Goal: Book appointment/travel/reservation

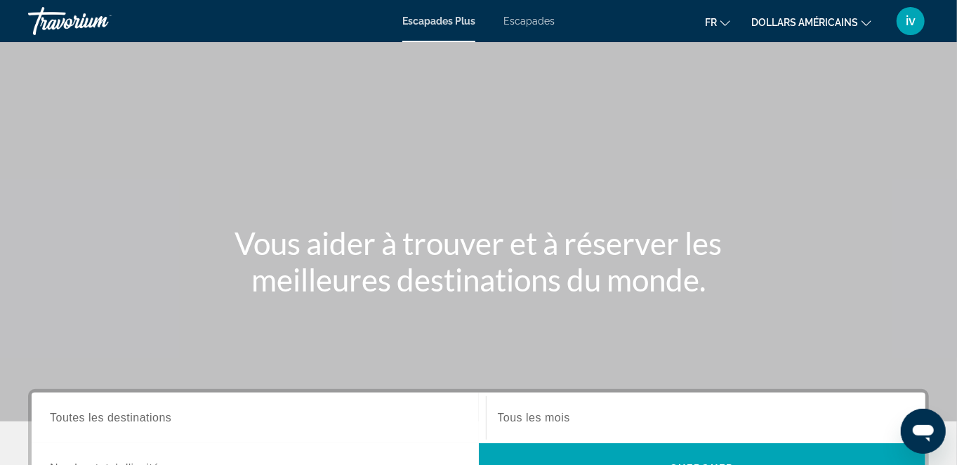
click at [536, 22] on font "Escapades" at bounding box center [528, 20] width 51 height 11
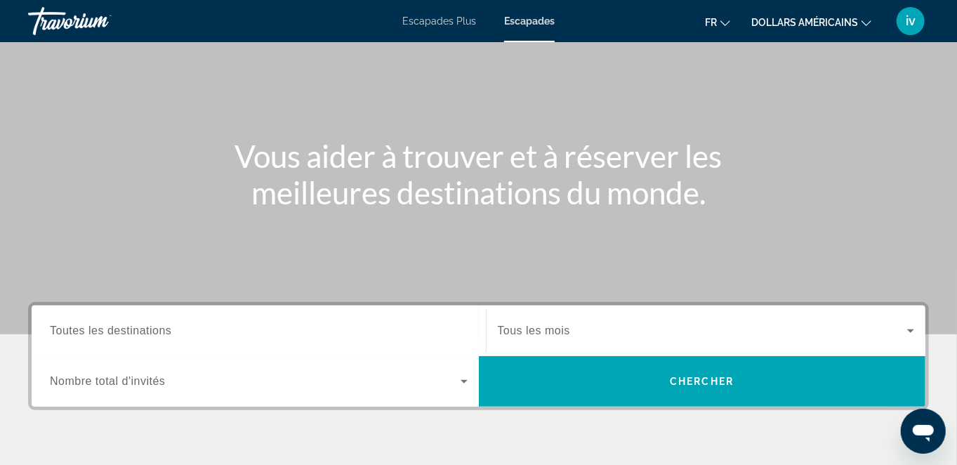
click at [88, 328] on span "Toutes les destinations" at bounding box center [110, 330] width 121 height 12
click at [88, 328] on input "Destination Toutes les destinations" at bounding box center [259, 331] width 418 height 17
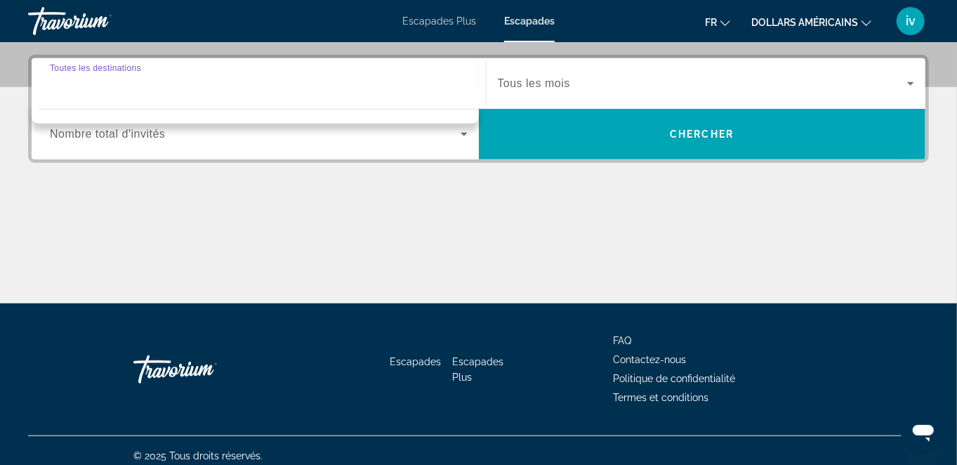
scroll to position [343, 0]
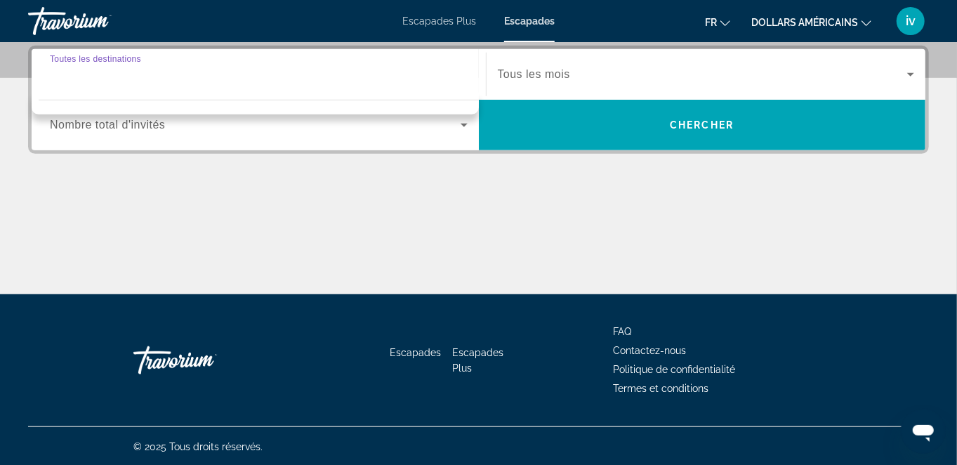
click at [85, 73] on input "Destination Toutes les destinations" at bounding box center [259, 75] width 418 height 17
click at [398, 210] on div "Contenu principal" at bounding box center [478, 241] width 901 height 105
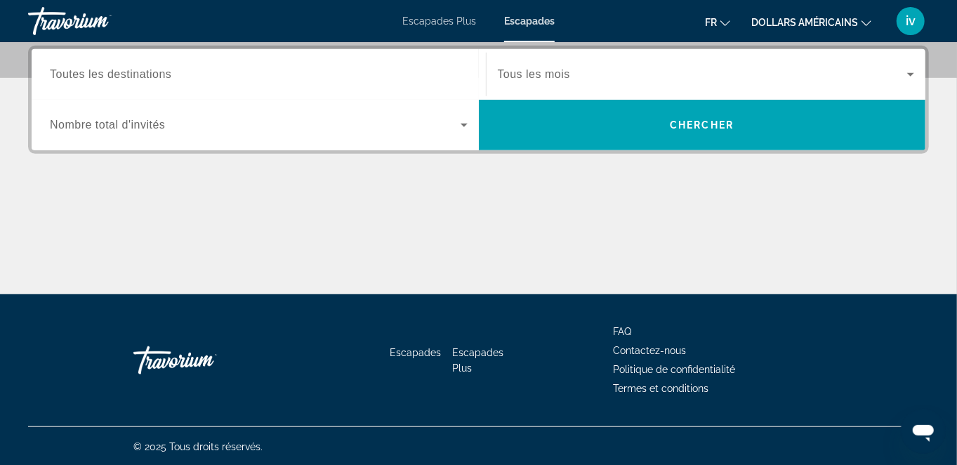
click at [112, 78] on span "Toutes les destinations" at bounding box center [110, 74] width 121 height 12
click at [112, 78] on input "Destination Toutes les destinations" at bounding box center [259, 75] width 418 height 17
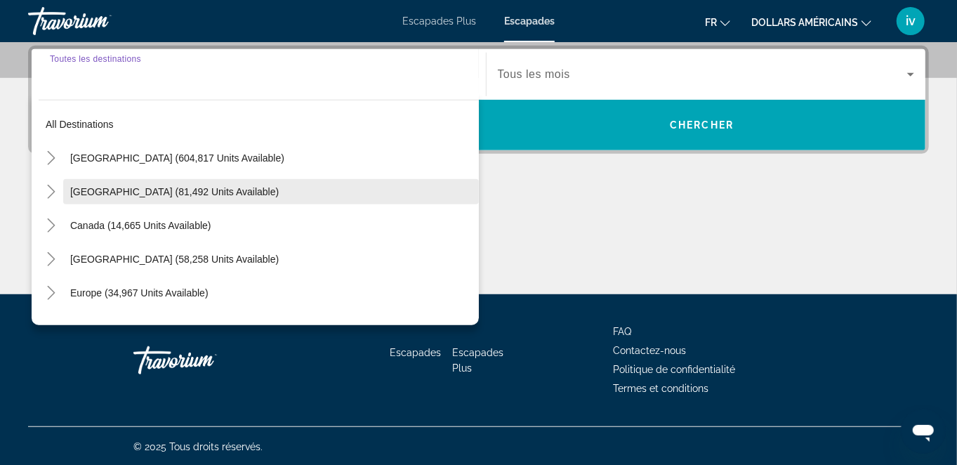
click at [102, 187] on span "[GEOGRAPHIC_DATA] (81,492 units available)" at bounding box center [174, 191] width 208 height 11
type input "**********"
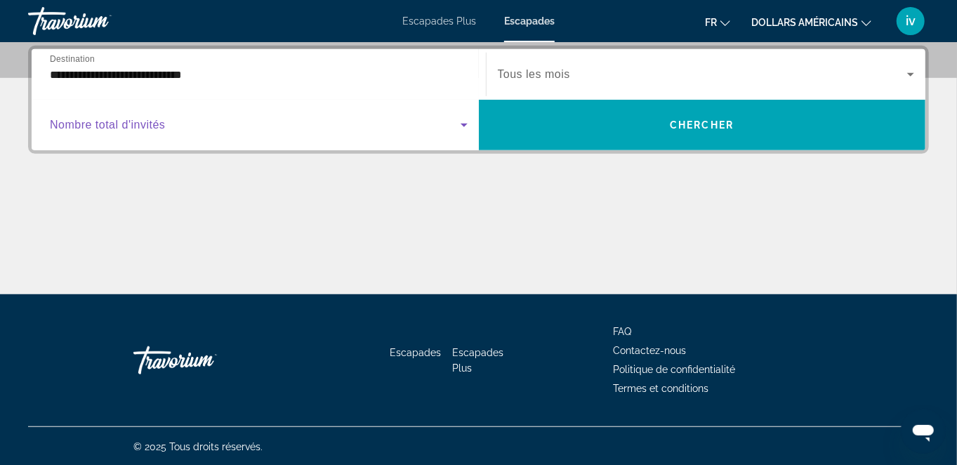
click at [460, 128] on icon "Search widget" at bounding box center [464, 125] width 17 height 17
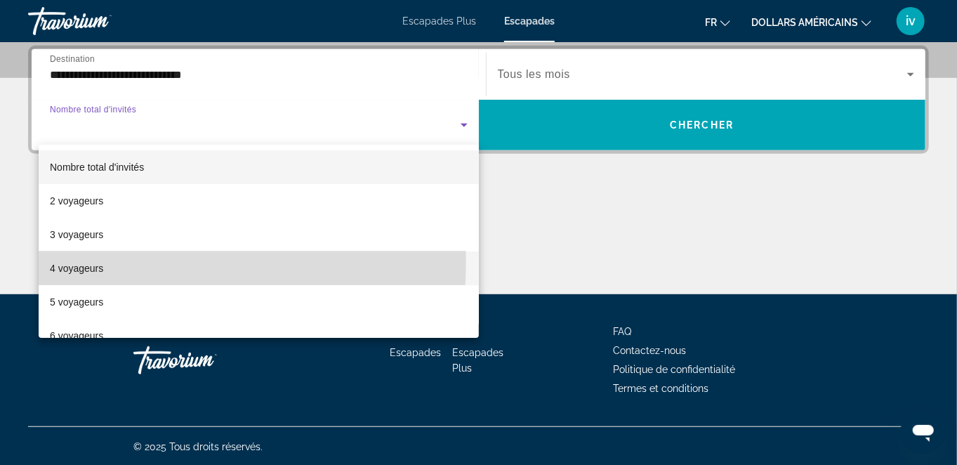
drag, startPoint x: 74, startPoint y: 260, endPoint x: 107, endPoint y: 254, distance: 34.3
click at [74, 261] on span "4 voyageurs" at bounding box center [76, 268] width 53 height 17
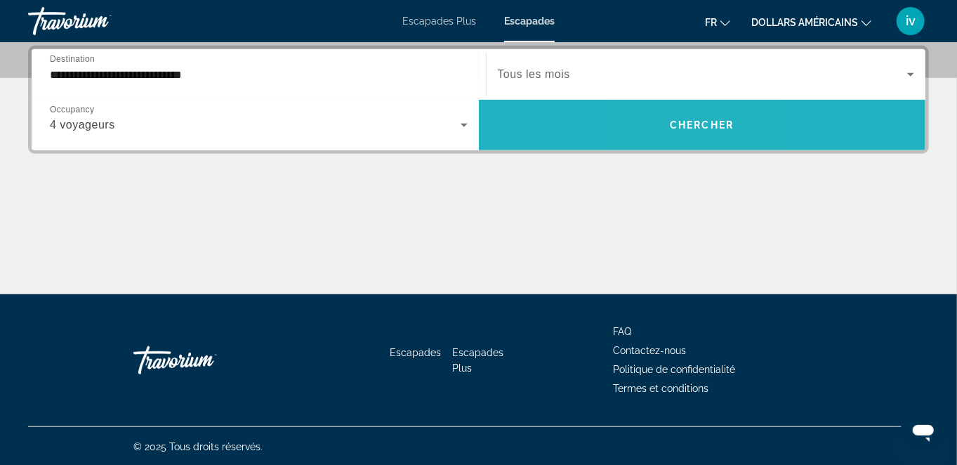
click at [677, 129] on span "Chercher" at bounding box center [702, 124] width 64 height 11
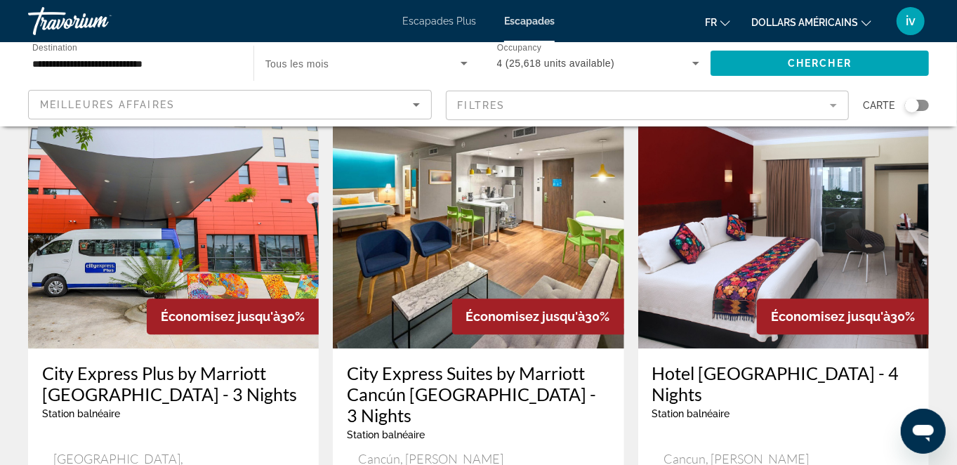
scroll to position [1667, 0]
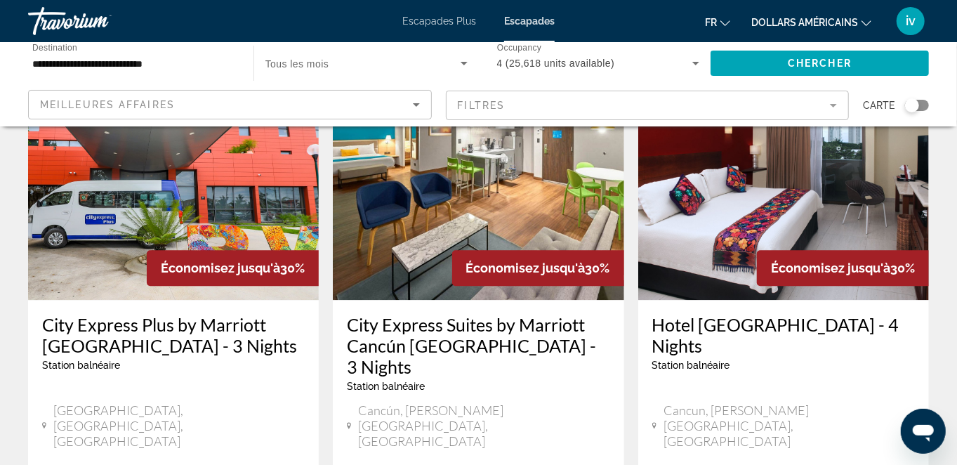
click at [237, 100] on div "Meilleures affaires" at bounding box center [226, 104] width 373 height 17
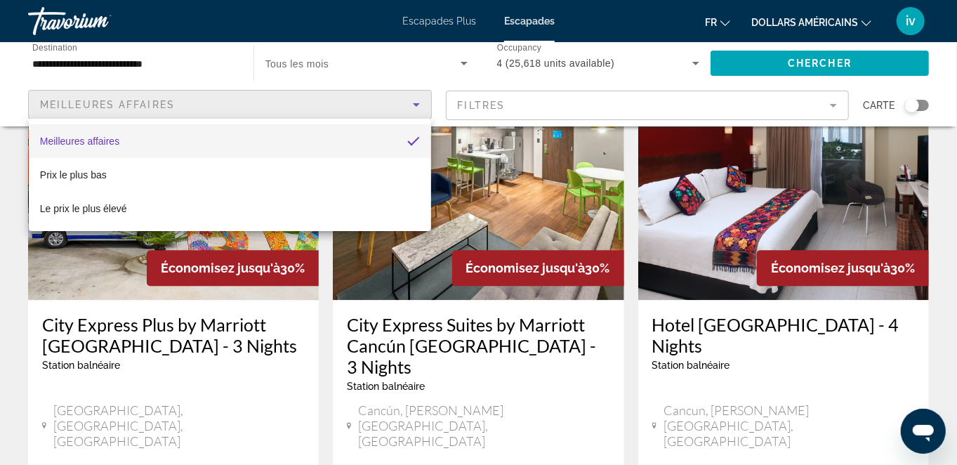
click at [376, 61] on div at bounding box center [478, 232] width 957 height 465
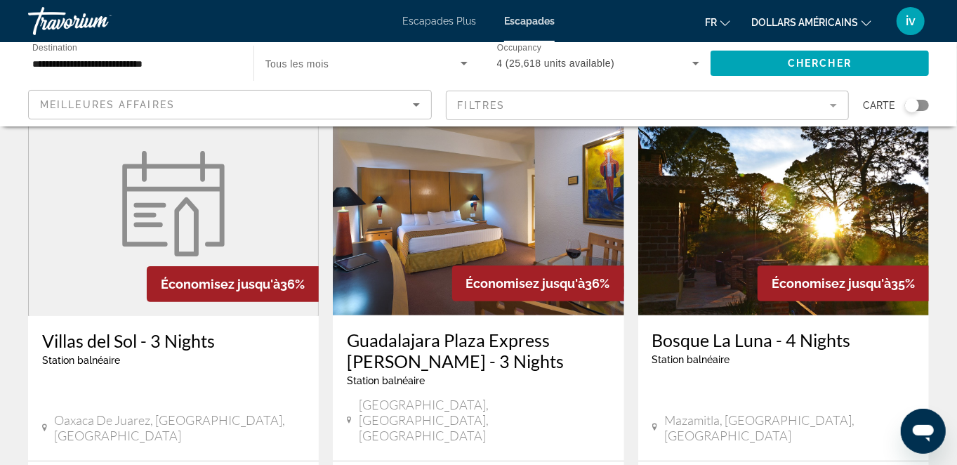
scroll to position [0, 0]
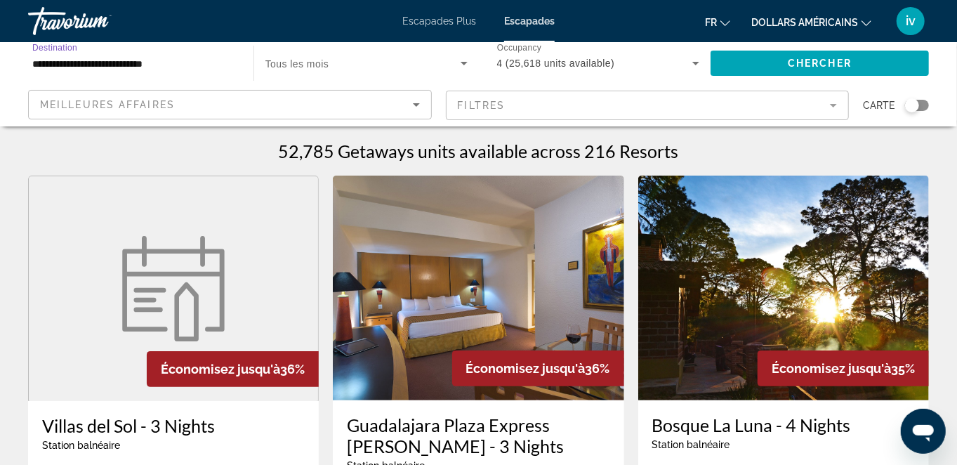
click at [130, 66] on input "**********" at bounding box center [133, 63] width 203 height 17
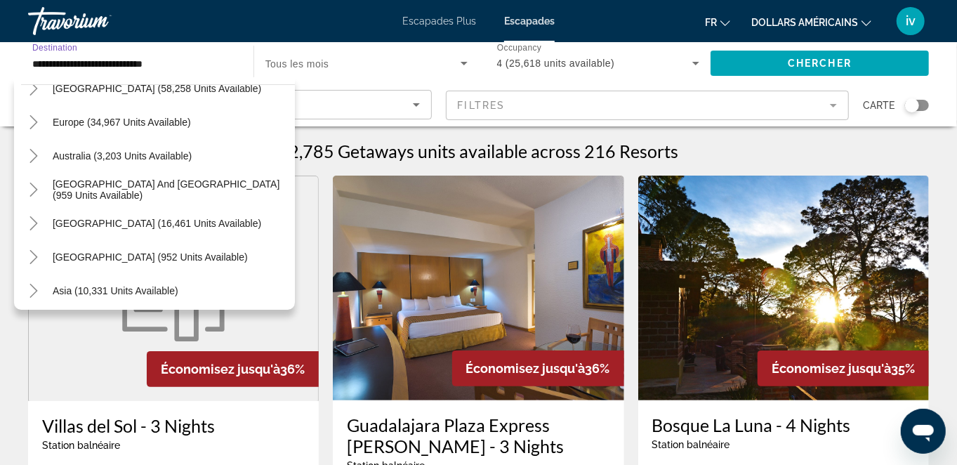
scroll to position [526, 0]
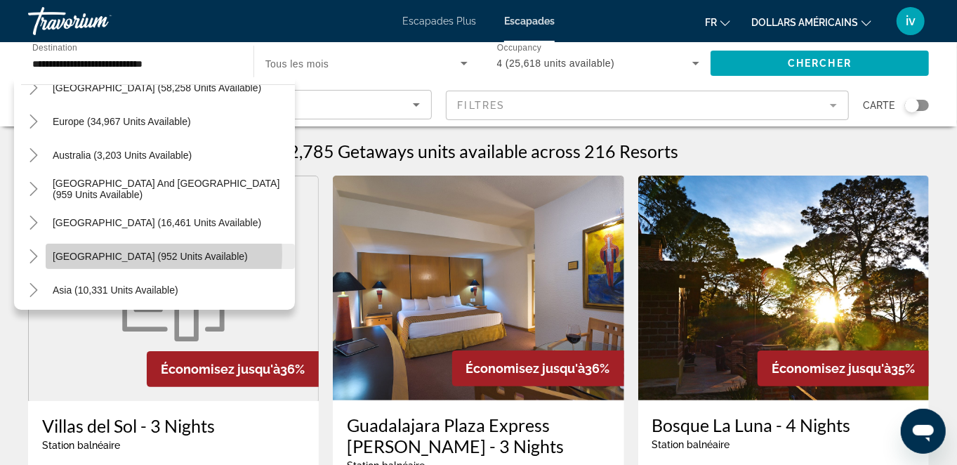
click at [131, 254] on span "[GEOGRAPHIC_DATA] (952 units available)" at bounding box center [150, 256] width 195 height 11
type input "**********"
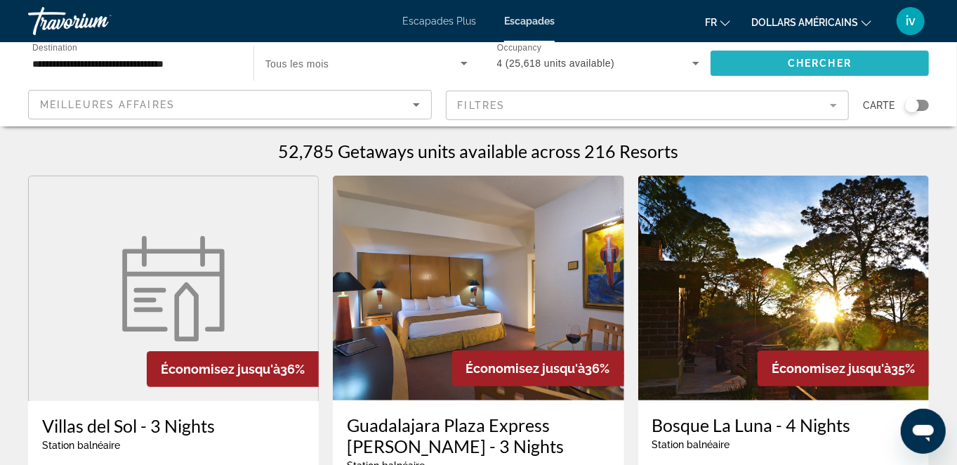
click at [824, 68] on span "Chercher" at bounding box center [820, 63] width 64 height 11
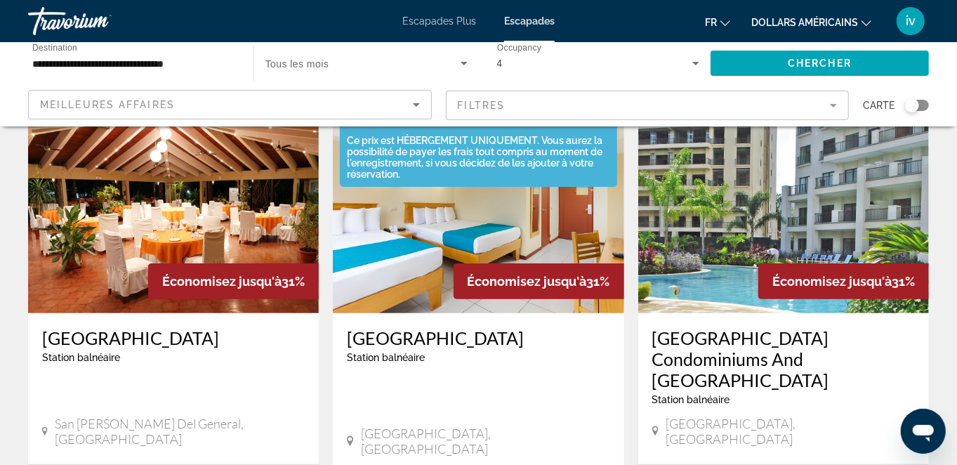
scroll to position [175, 0]
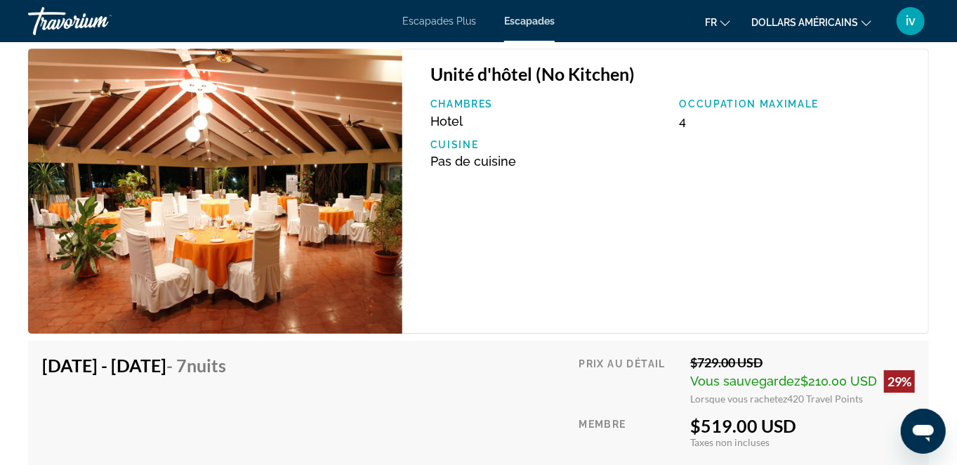
scroll to position [2106, 0]
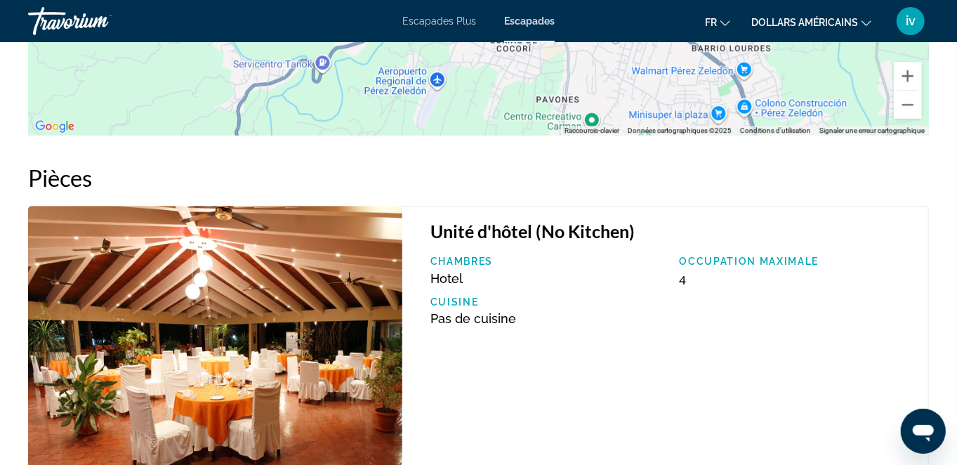
click at [864, 20] on icon "Changer de devise" at bounding box center [866, 23] width 10 height 10
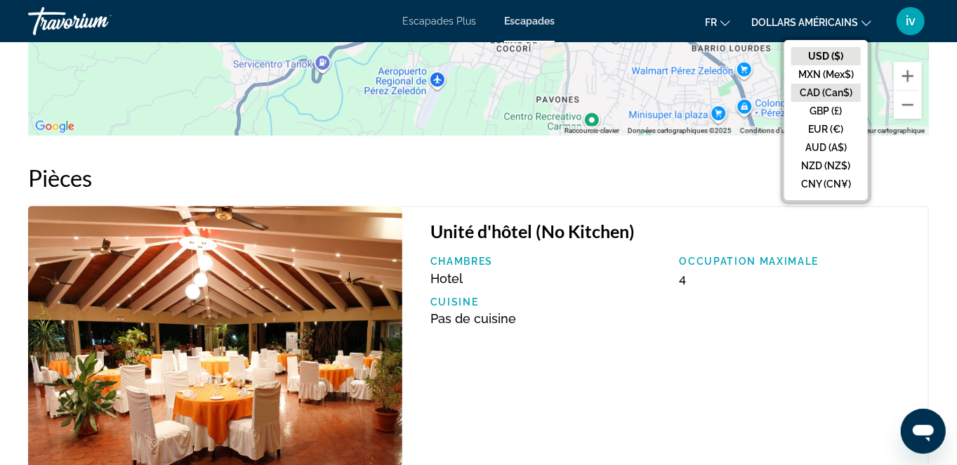
click at [804, 97] on button "CAD (Can$)" at bounding box center [825, 93] width 69 height 18
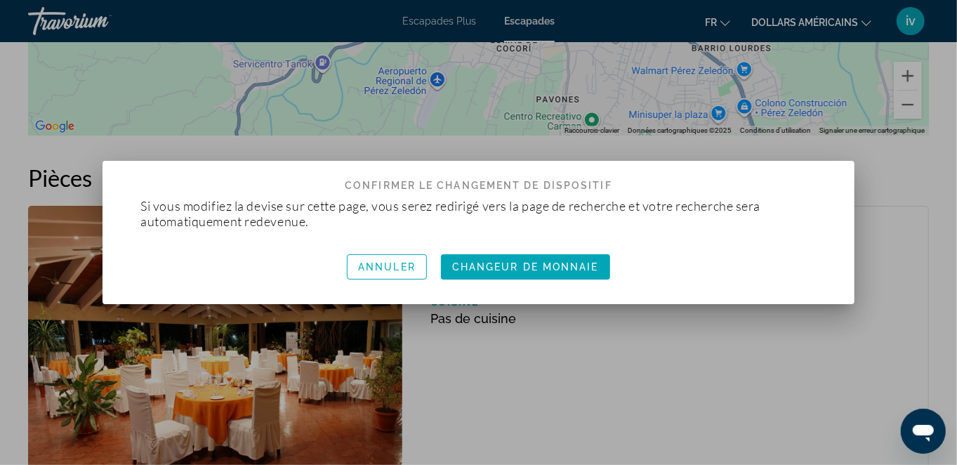
scroll to position [0, 0]
click at [496, 274] on span "button" at bounding box center [525, 267] width 169 height 34
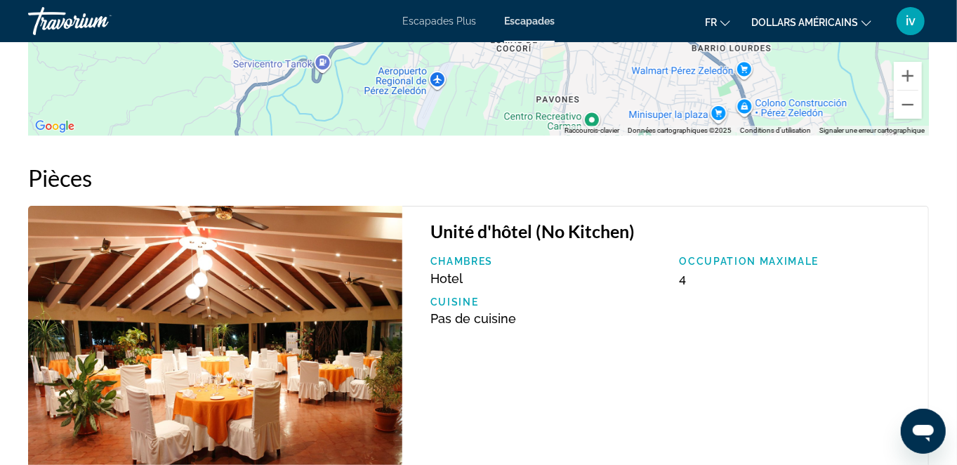
scroll to position [2106, 0]
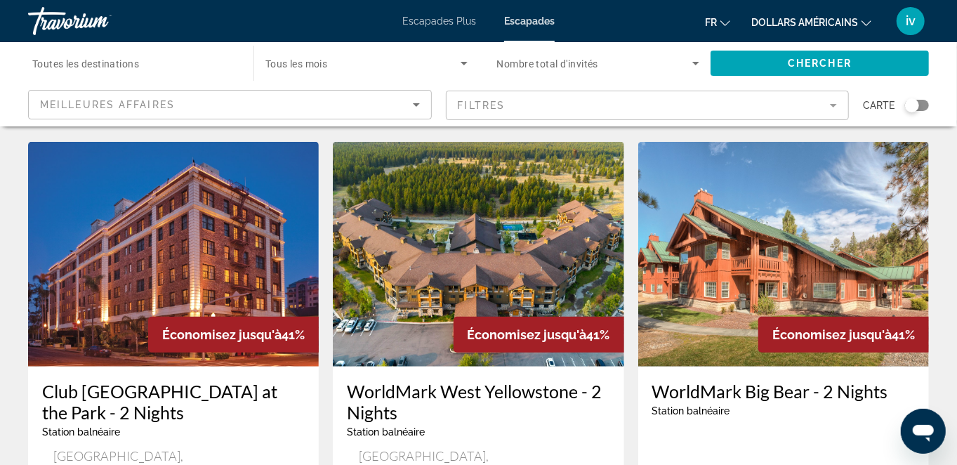
scroll to position [613, 0]
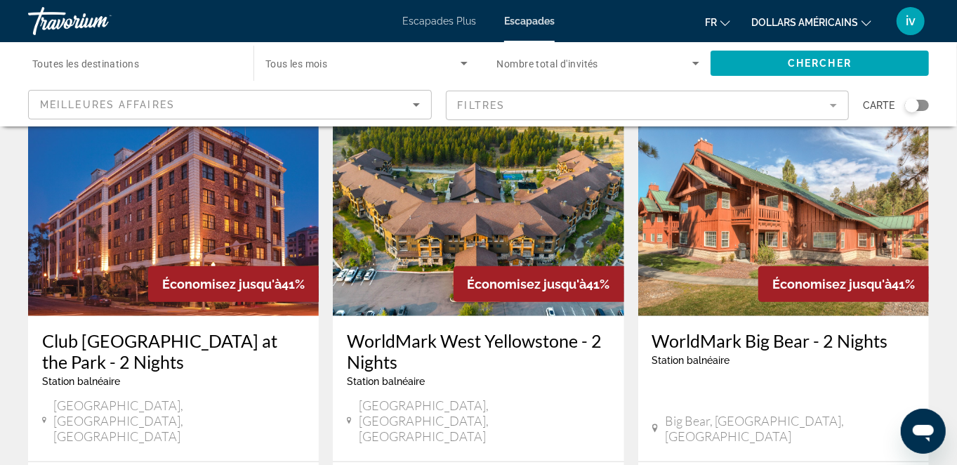
click at [448, 25] on font "Escapades Plus" at bounding box center [439, 20] width 74 height 11
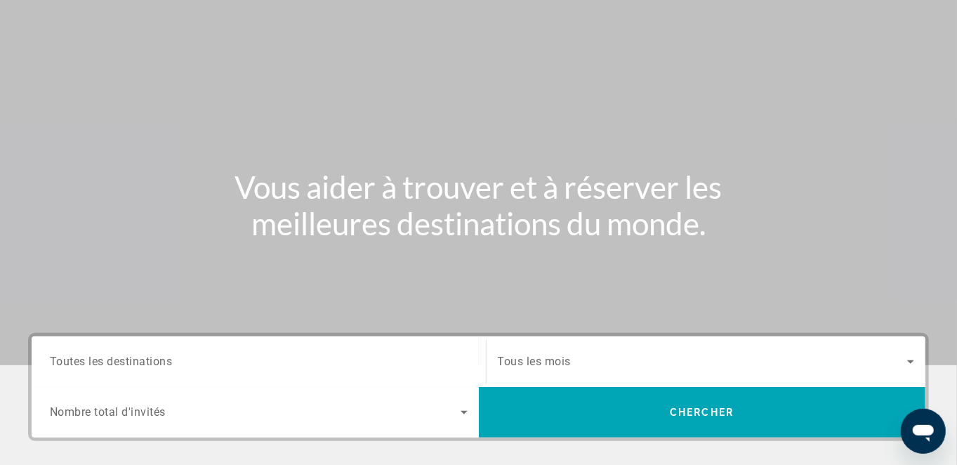
scroll to position [263, 0]
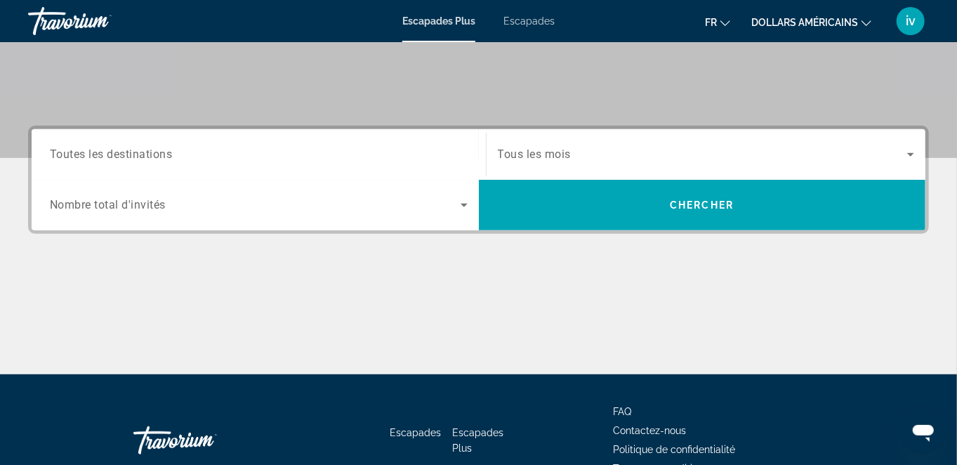
click at [124, 157] on span "Toutes les destinations" at bounding box center [111, 153] width 123 height 13
click at [124, 157] on input "Destination Toutes les destinations" at bounding box center [259, 155] width 418 height 17
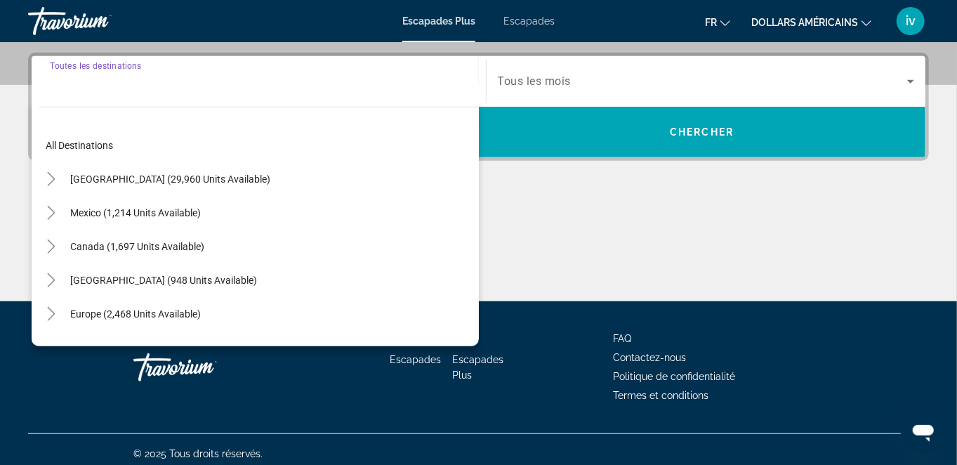
scroll to position [343, 0]
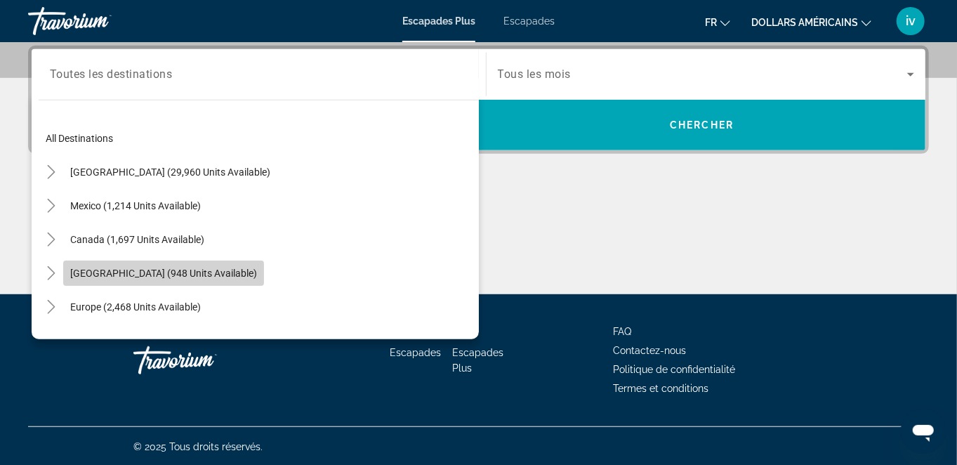
click at [113, 277] on span "[GEOGRAPHIC_DATA] (948 units available)" at bounding box center [163, 272] width 187 height 11
type input "**********"
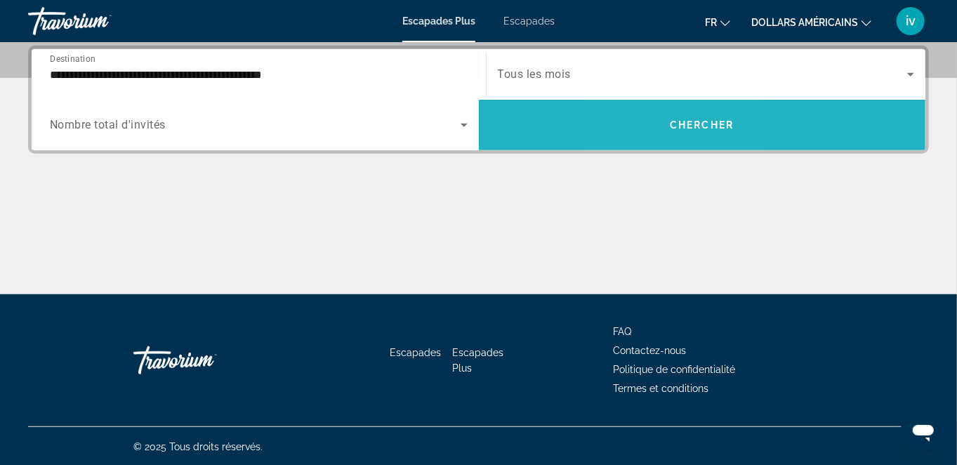
click at [667, 138] on span "Search widget" at bounding box center [702, 125] width 447 height 34
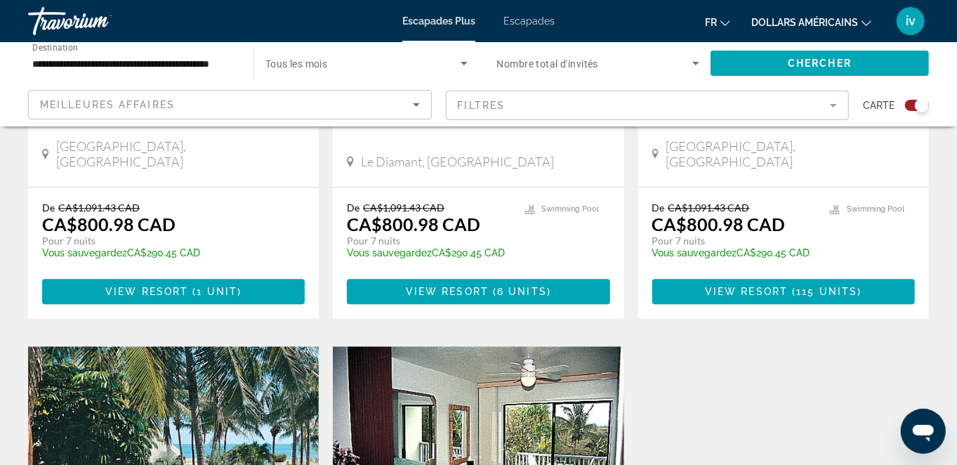
scroll to position [1492, 0]
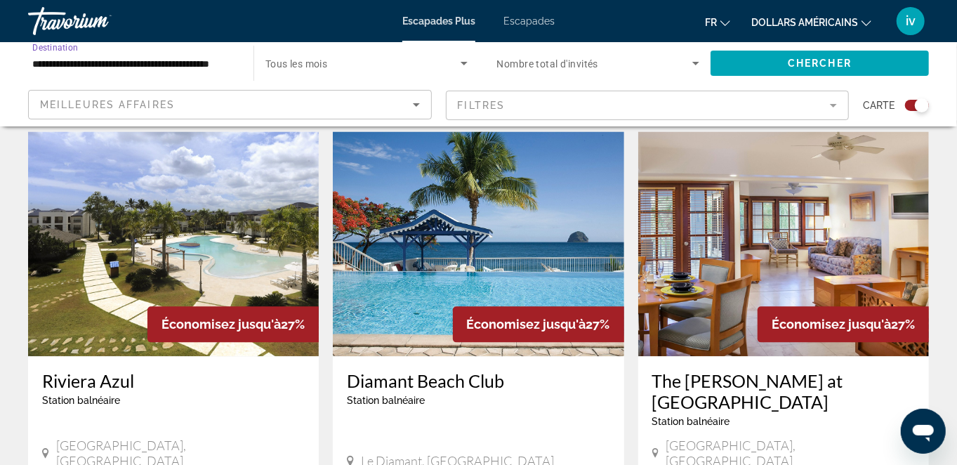
click at [176, 64] on input "**********" at bounding box center [133, 63] width 203 height 17
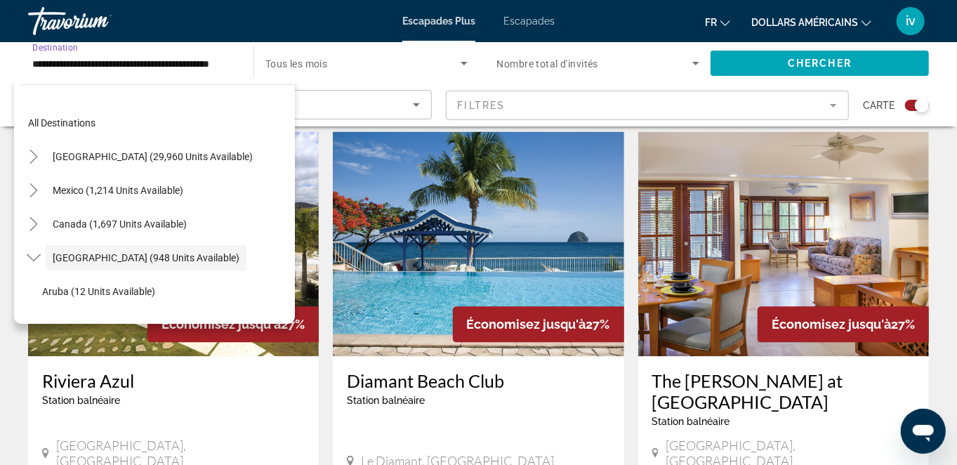
scroll to position [49, 0]
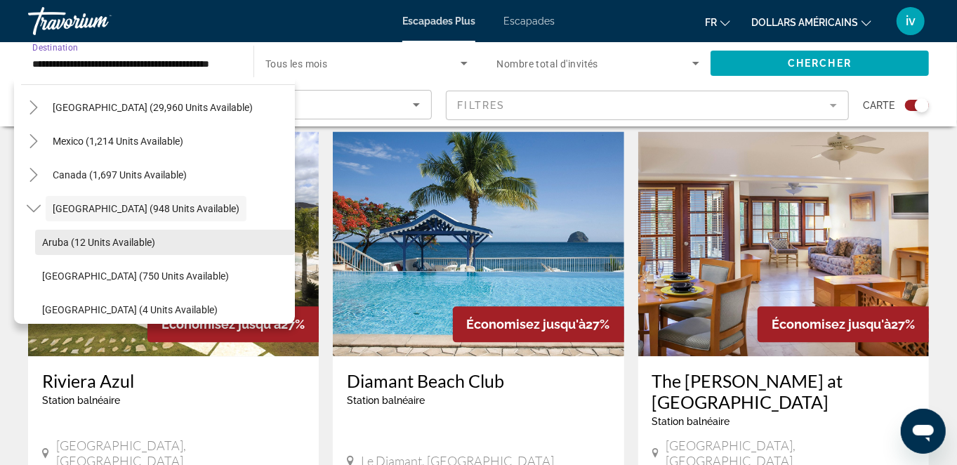
click at [119, 241] on span "Aruba (12 units available)" at bounding box center [98, 242] width 113 height 11
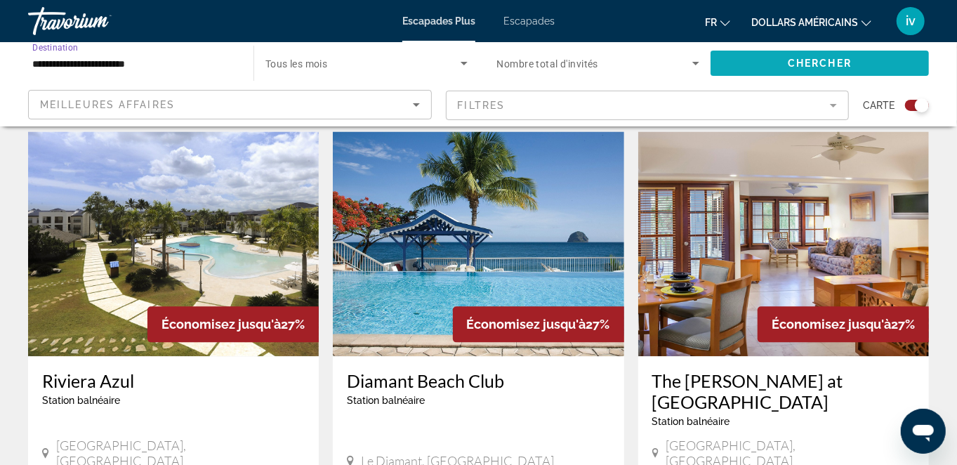
click at [803, 58] on span "Chercher" at bounding box center [820, 63] width 64 height 11
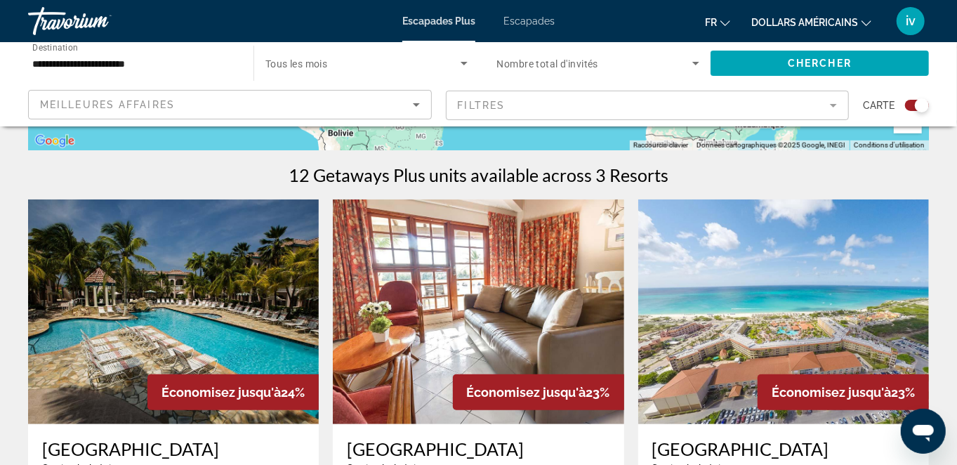
scroll to position [439, 0]
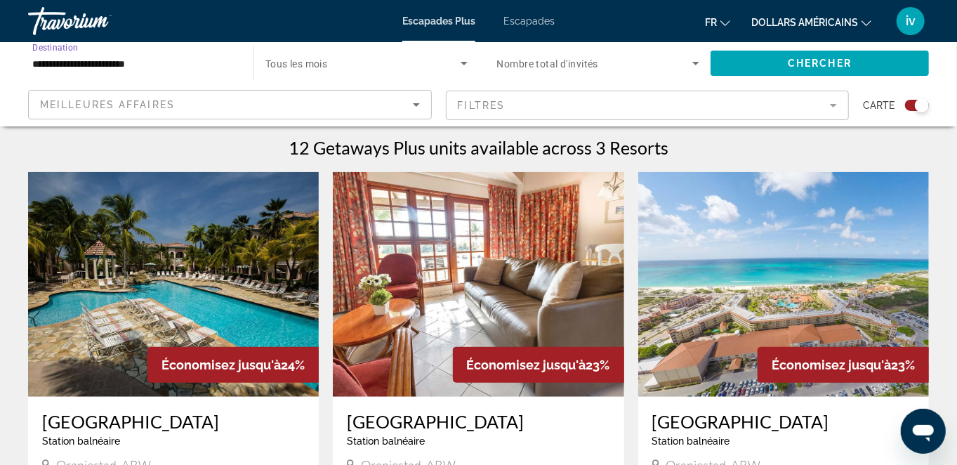
click at [138, 62] on input "**********" at bounding box center [133, 63] width 203 height 17
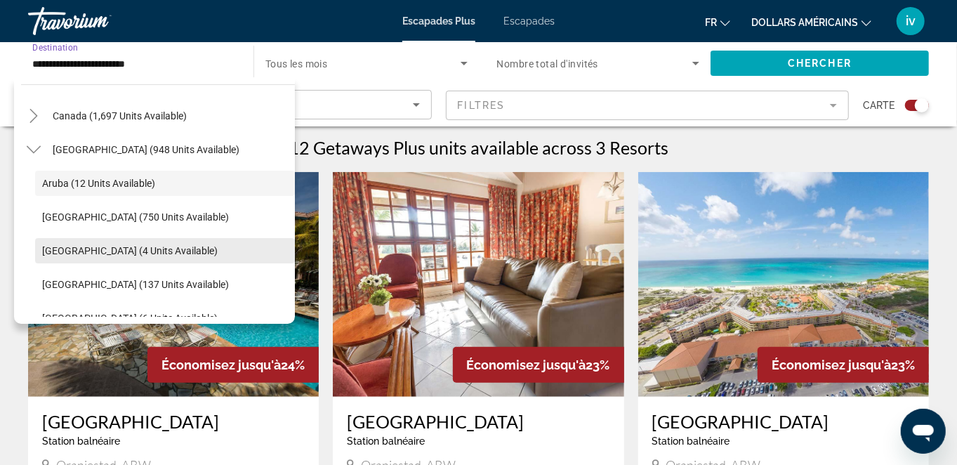
scroll to position [171, 0]
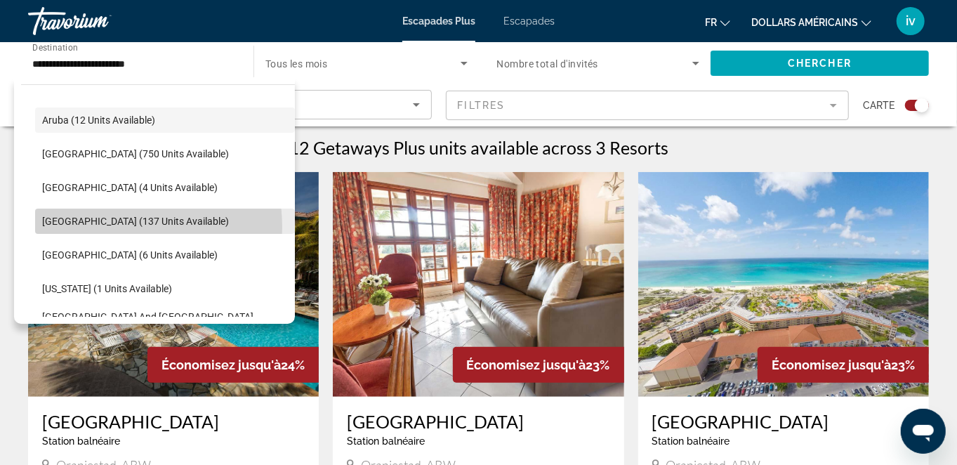
click at [105, 227] on span "Search widget" at bounding box center [165, 221] width 260 height 34
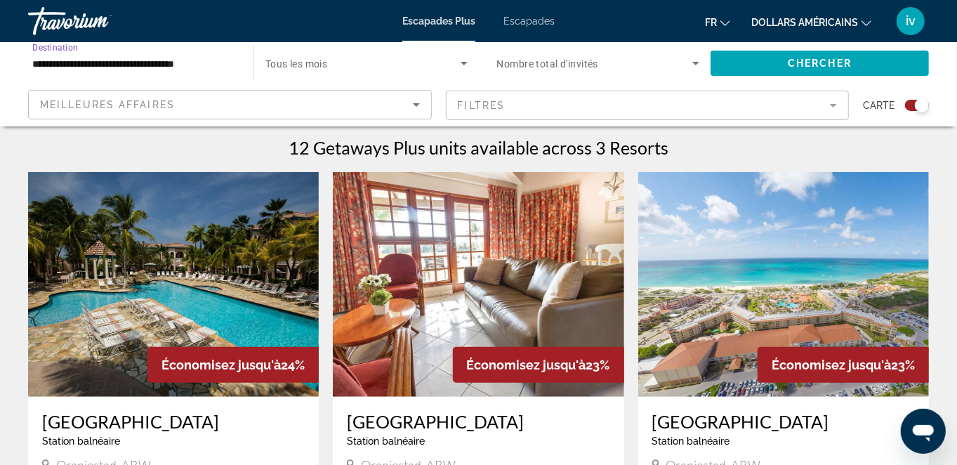
click at [460, 64] on icon "Search widget" at bounding box center [464, 63] width 17 height 17
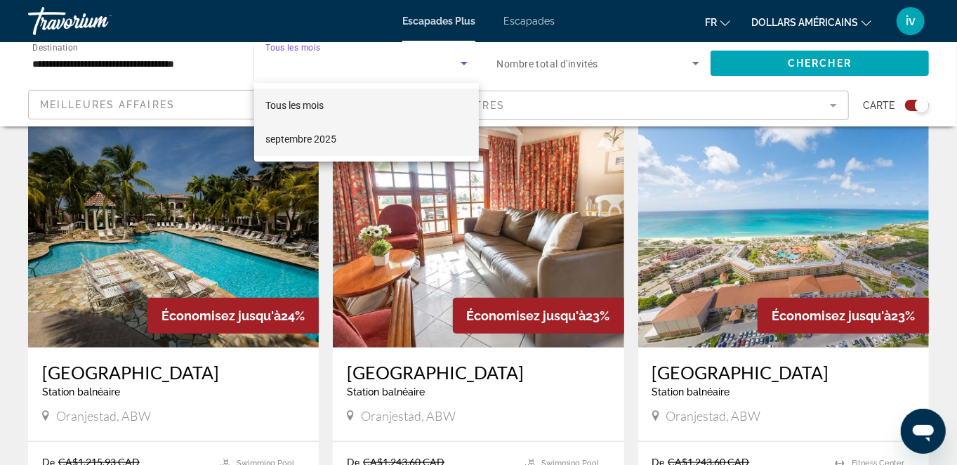
scroll to position [526, 0]
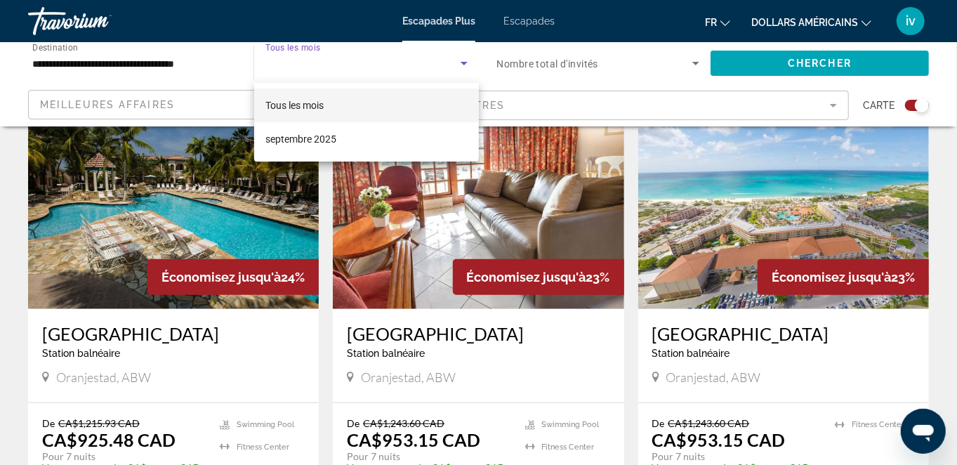
click at [309, 105] on font "Tous les mois" at bounding box center [294, 105] width 58 height 11
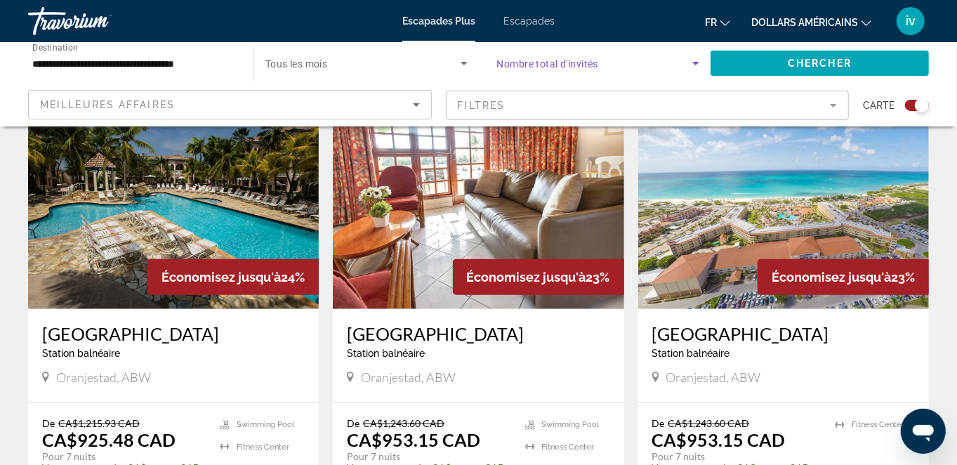
click at [703, 65] on icon "Search widget" at bounding box center [695, 63] width 17 height 17
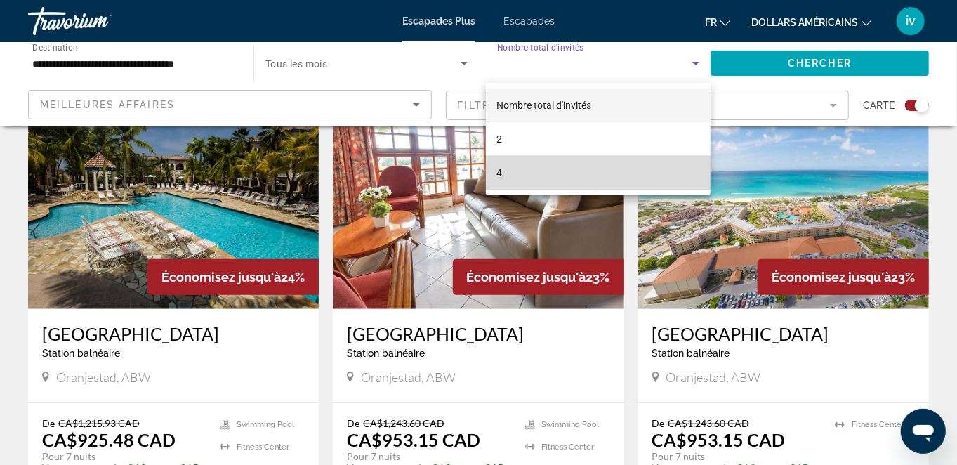
click at [507, 171] on mat-option "4" at bounding box center [598, 173] width 225 height 34
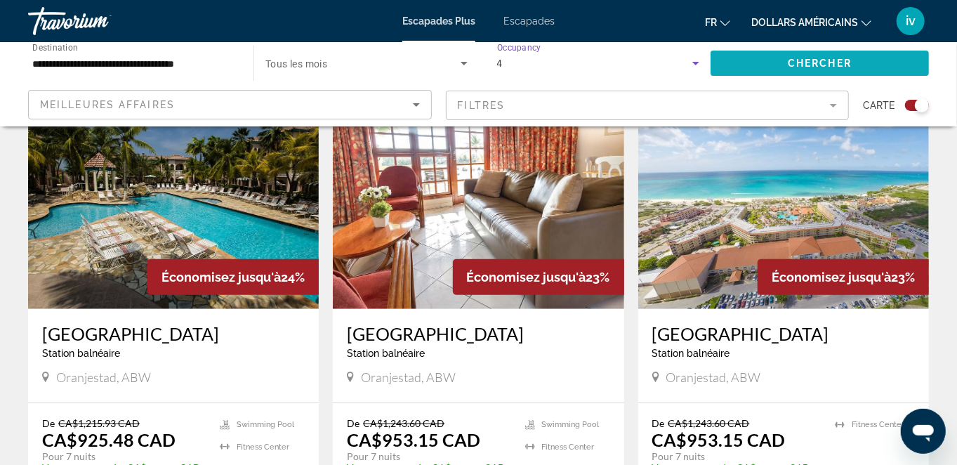
click at [806, 62] on span "Chercher" at bounding box center [820, 63] width 64 height 11
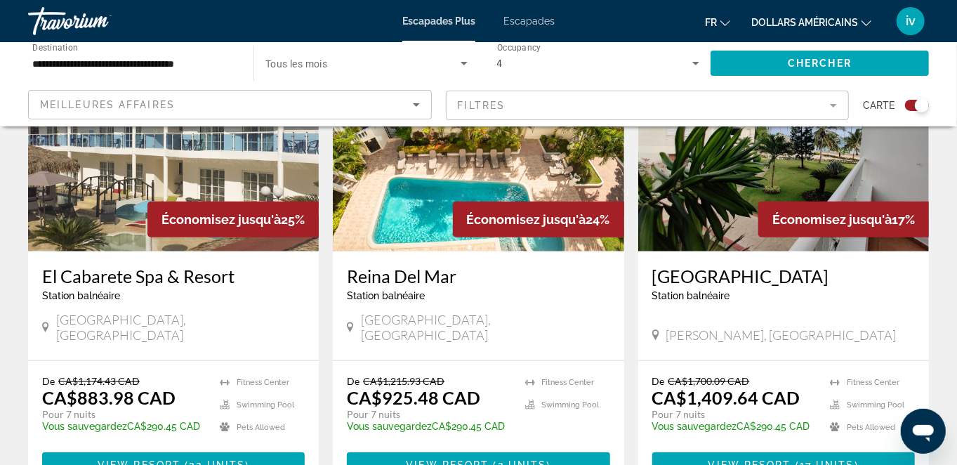
scroll to position [570, 0]
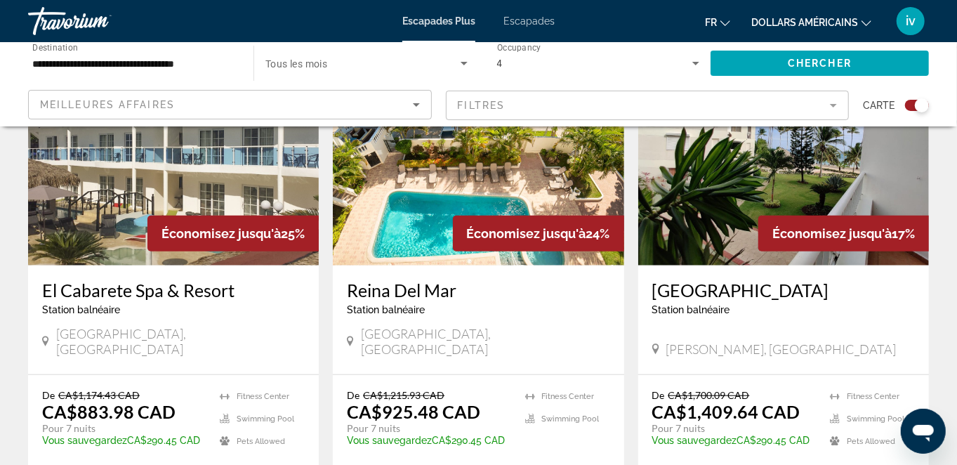
click at [171, 64] on input "**********" at bounding box center [133, 63] width 203 height 17
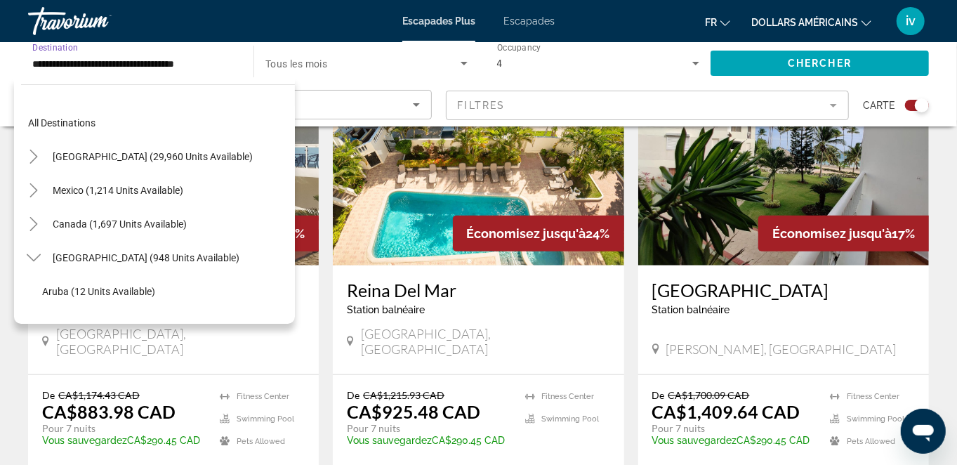
scroll to position [185, 0]
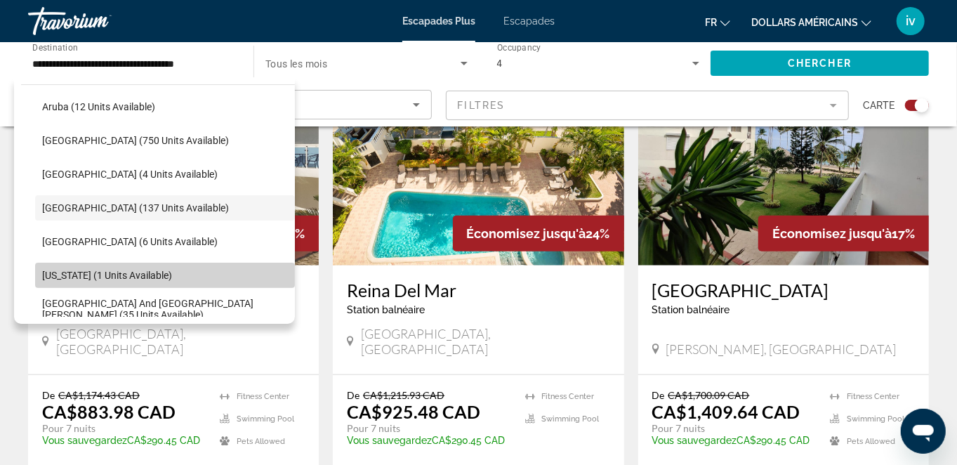
click at [169, 270] on span "[US_STATE] (1 units available)" at bounding box center [107, 275] width 130 height 11
type input "**********"
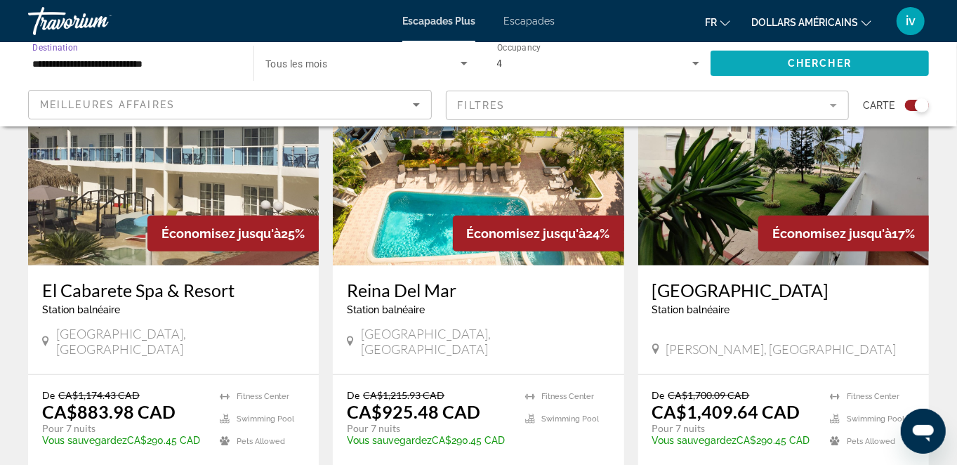
click at [793, 61] on span "Chercher" at bounding box center [820, 63] width 64 height 11
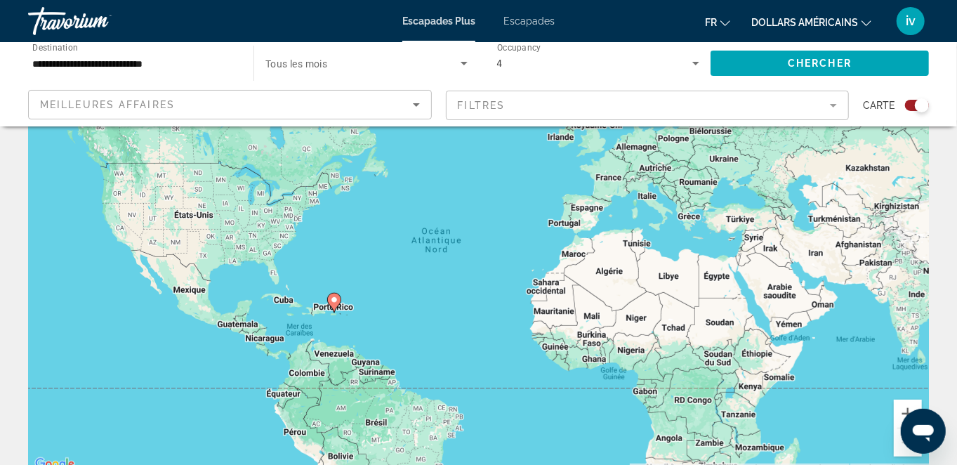
scroll to position [87, 0]
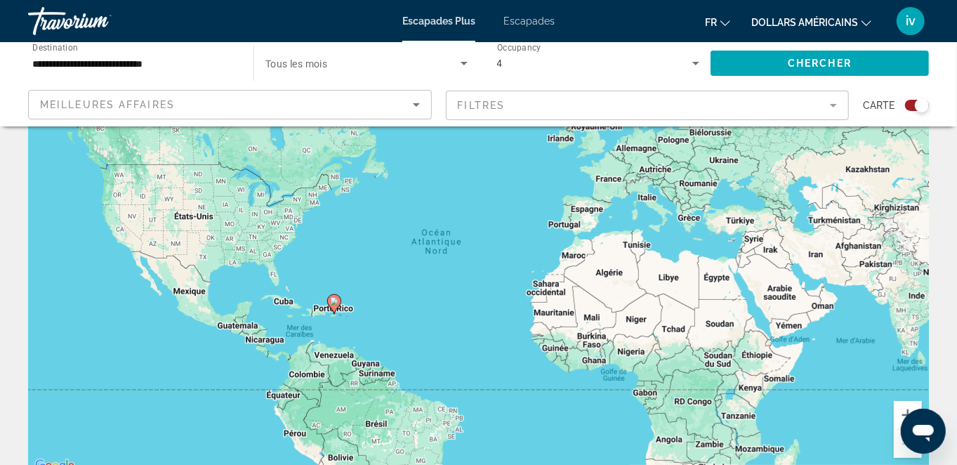
click at [529, 21] on font "Escapades" at bounding box center [528, 20] width 51 height 11
